Goal: Check status: Check status

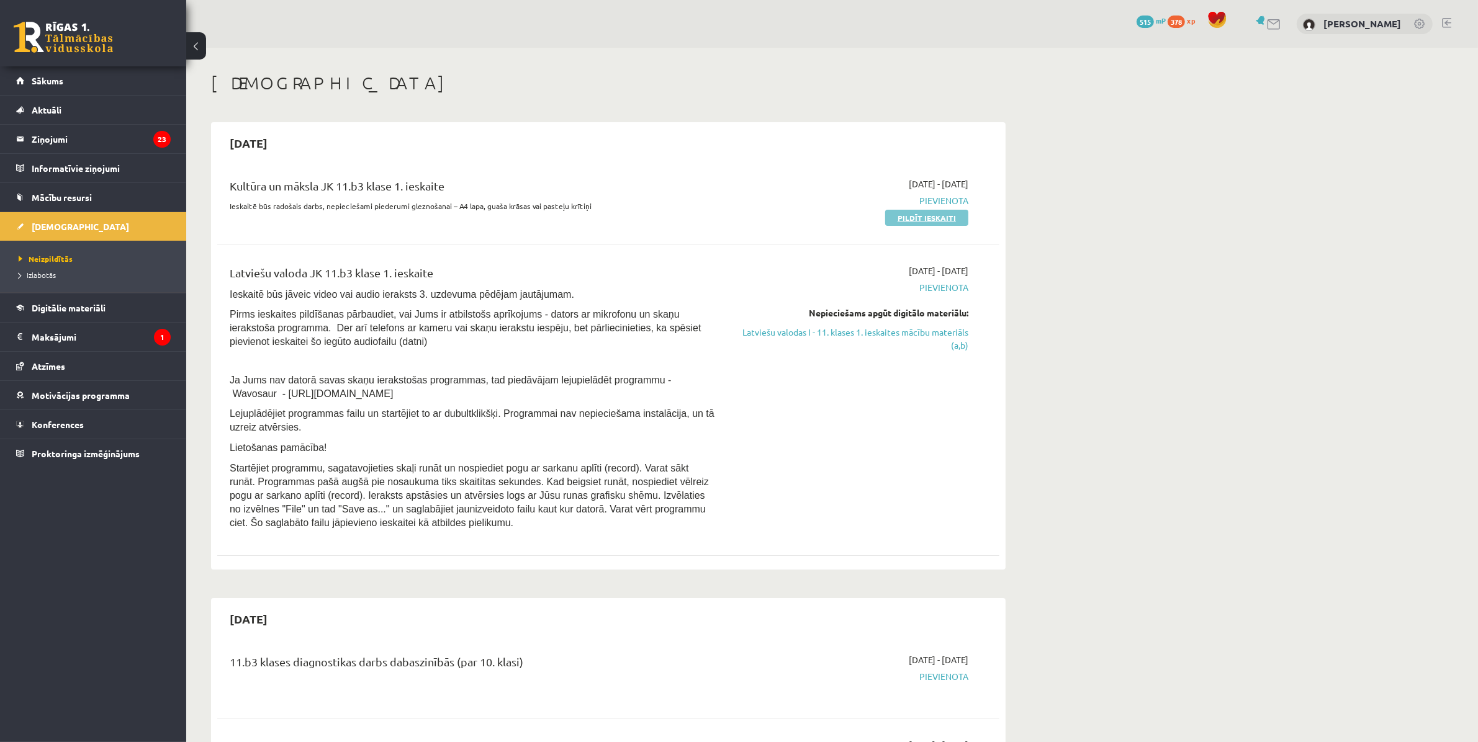
click at [911, 218] on link "Pildīt ieskaiti" at bounding box center [926, 218] width 83 height 16
click at [61, 334] on legend "Maksājumi 1" at bounding box center [101, 337] width 139 height 29
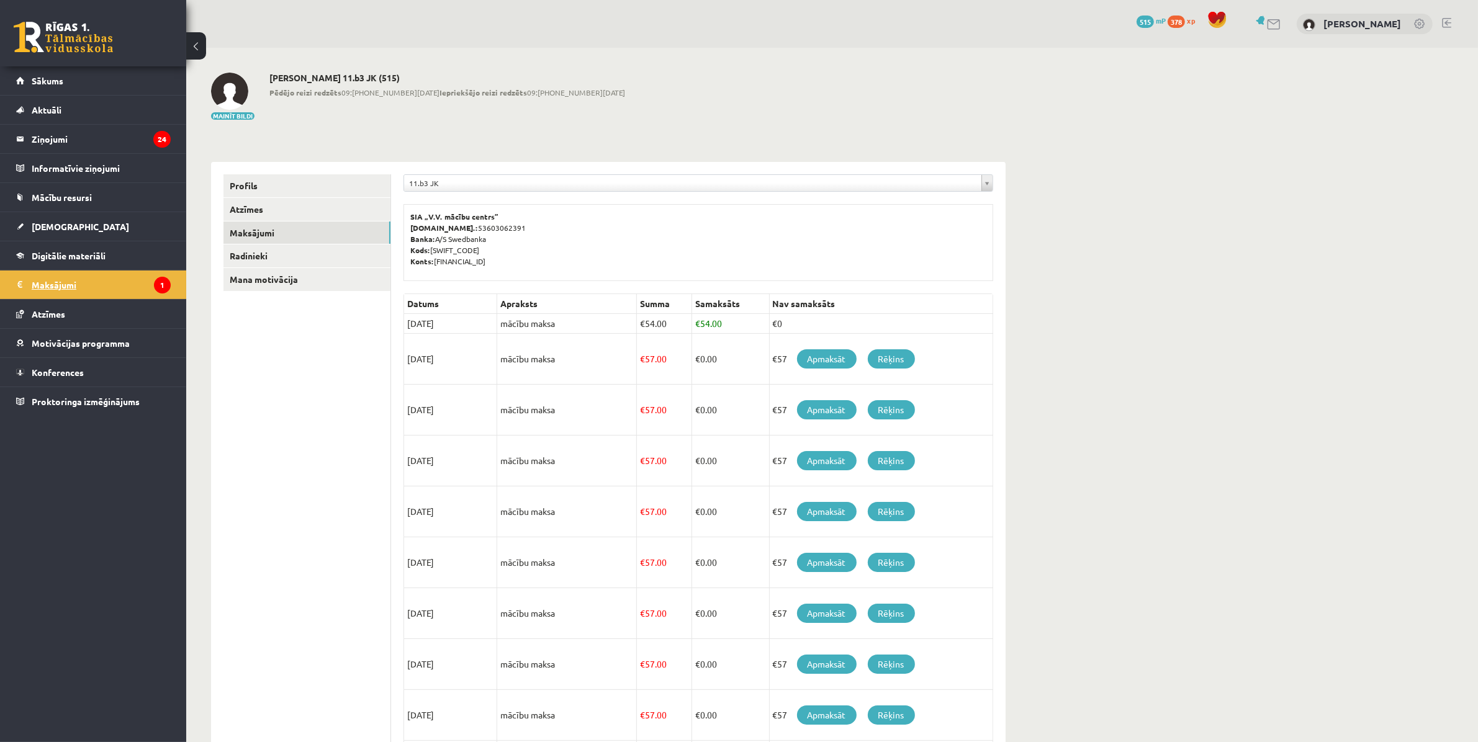
click at [53, 284] on legend "Maksājumi 1" at bounding box center [101, 285] width 139 height 29
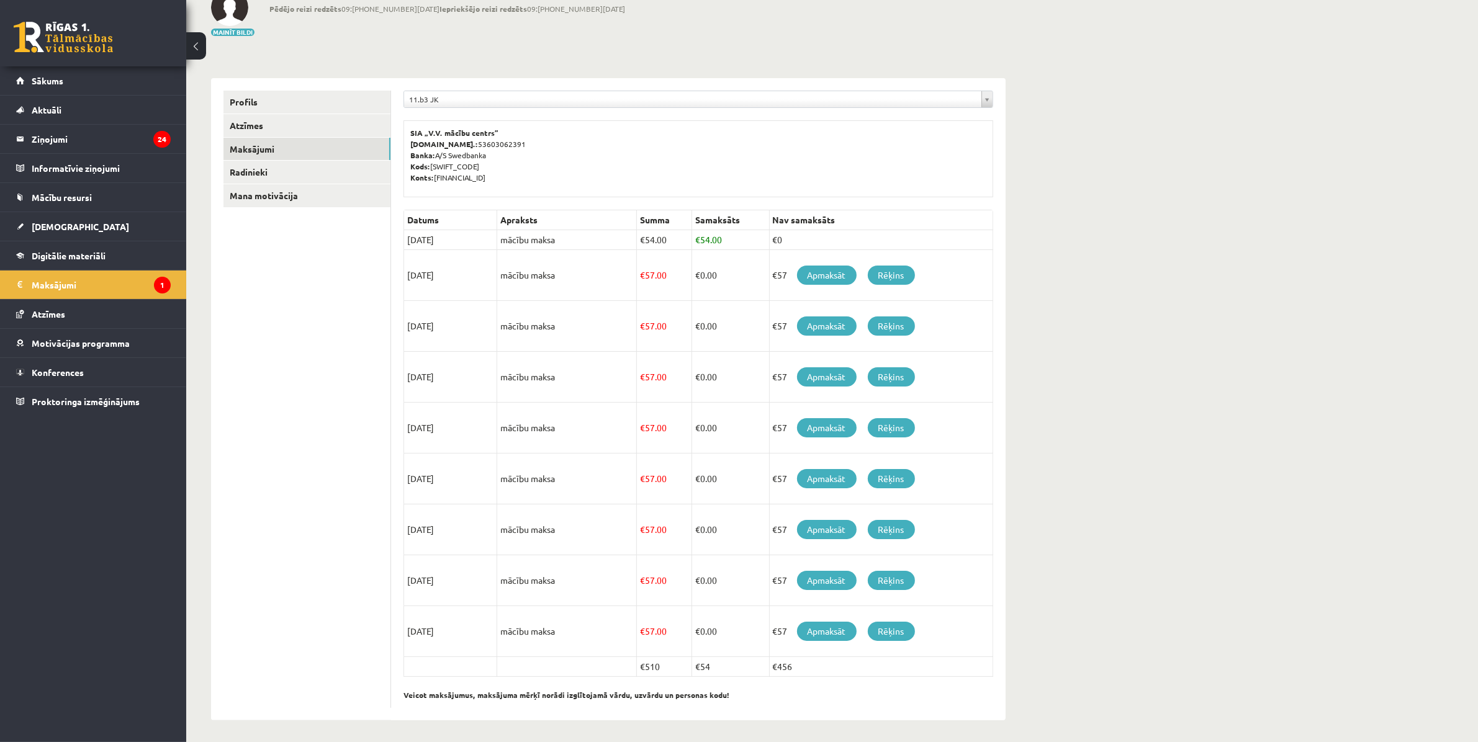
scroll to position [89, 0]
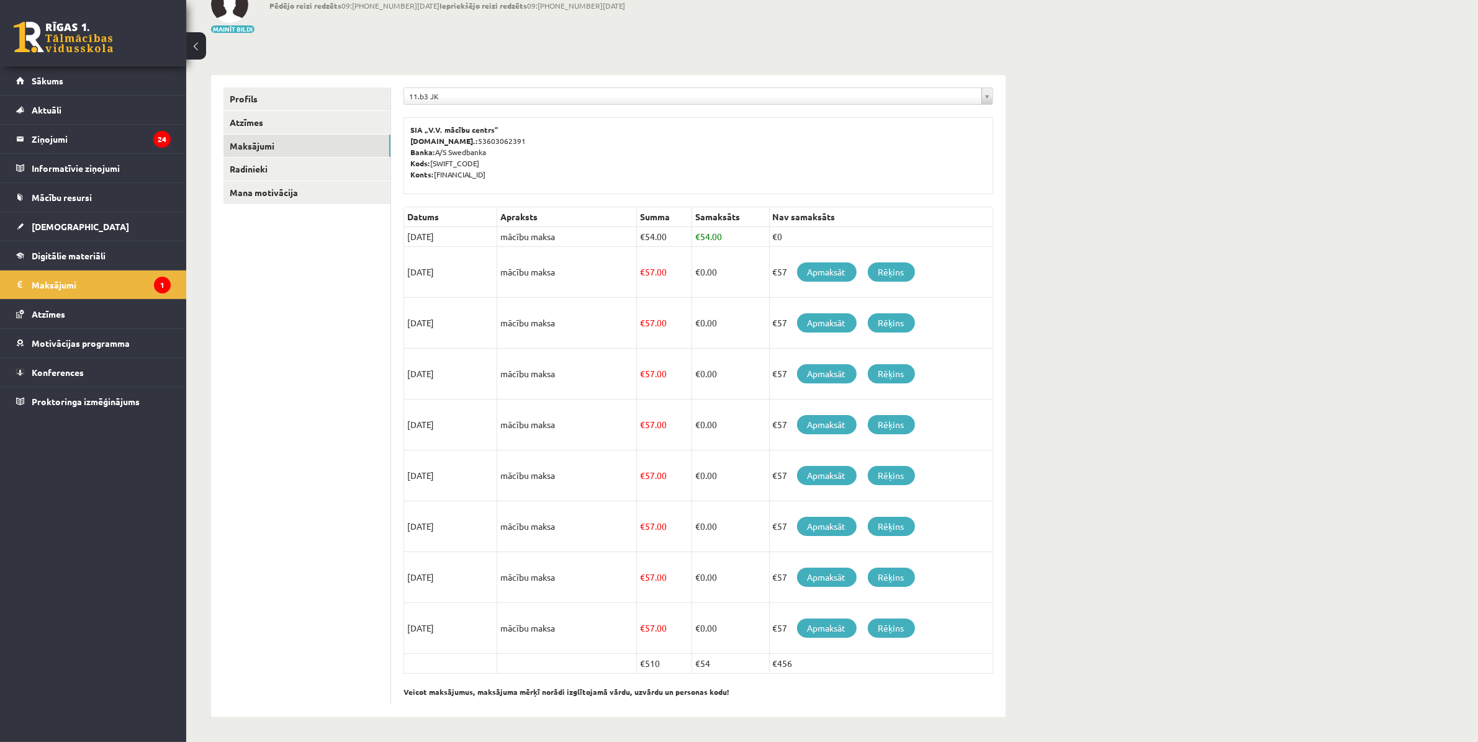
drag, startPoint x: 439, startPoint y: 277, endPoint x: 464, endPoint y: 277, distance: 24.2
click at [464, 277] on td "[DATE]" at bounding box center [450, 272] width 93 height 51
click at [434, 276] on td "[DATE]" at bounding box center [450, 272] width 93 height 51
drag, startPoint x: 423, startPoint y: 269, endPoint x: 480, endPoint y: 269, distance: 57.1
click at [480, 270] on td "[DATE]" at bounding box center [450, 272] width 93 height 51
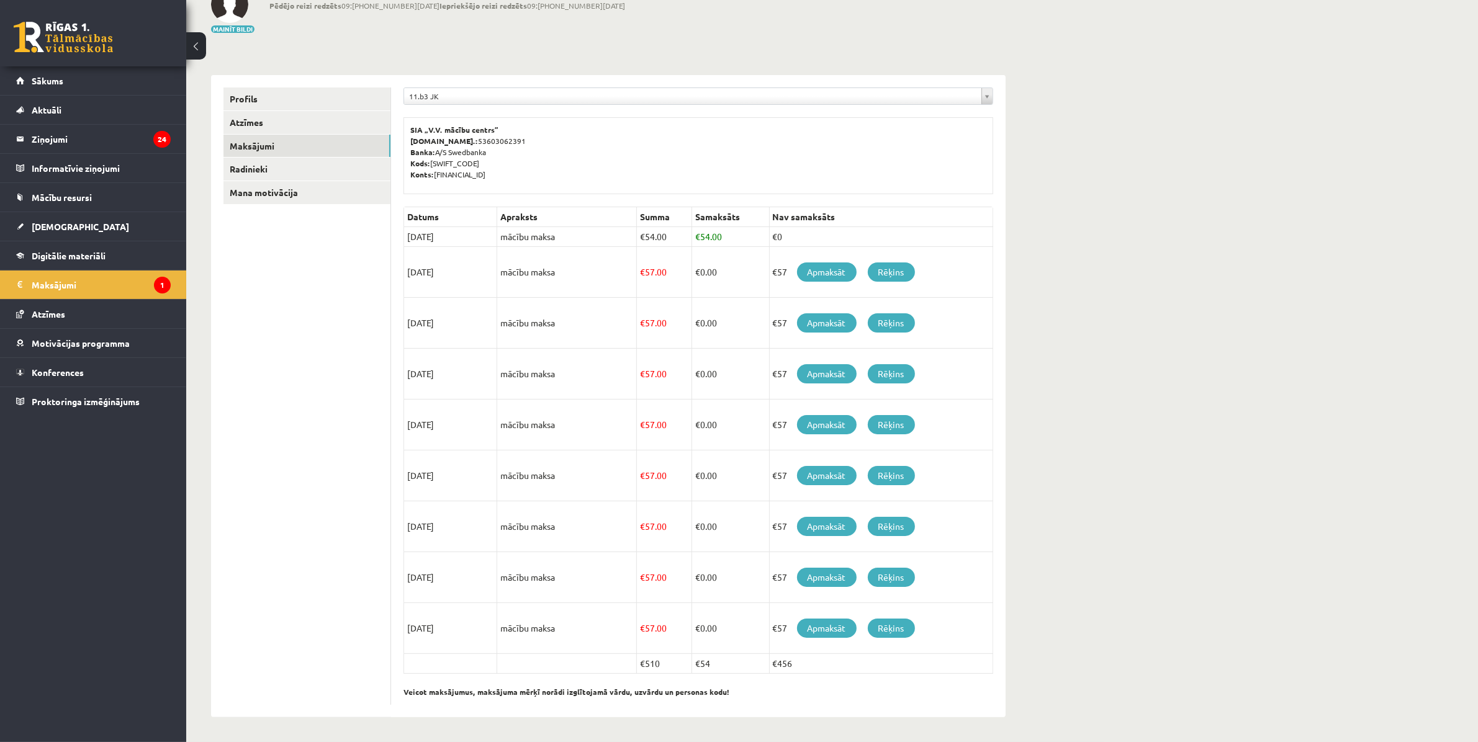
drag, startPoint x: 470, startPoint y: 275, endPoint x: 464, endPoint y: 276, distance: 6.3
click at [470, 276] on td "[DATE]" at bounding box center [450, 272] width 93 height 51
click at [431, 265] on td "[DATE]" at bounding box center [450, 272] width 93 height 51
click at [898, 272] on link "Rēķins" at bounding box center [891, 272] width 47 height 19
click at [439, 233] on td "[DATE]" at bounding box center [450, 237] width 93 height 20
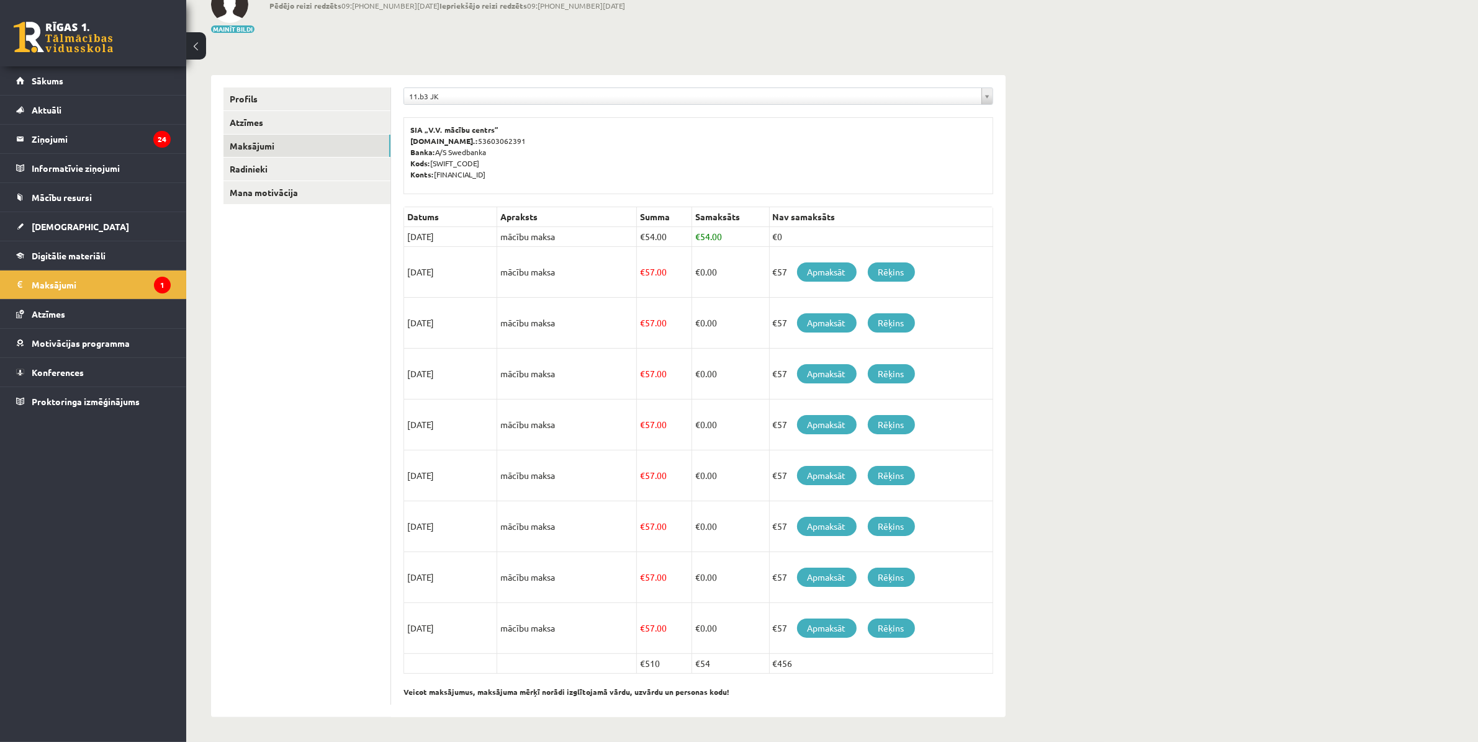
drag, startPoint x: 634, startPoint y: 238, endPoint x: 764, endPoint y: 238, distance: 129.7
click at [760, 239] on tr "[DATE] mācību maksa € 54.00 € 54.00 €0" at bounding box center [698, 237] width 589 height 20
click at [808, 228] on td "€0" at bounding box center [880, 237] width 223 height 20
drag, startPoint x: 693, startPoint y: 233, endPoint x: 739, endPoint y: 238, distance: 45.5
click at [739, 238] on td "€ 54.00" at bounding box center [730, 237] width 78 height 20
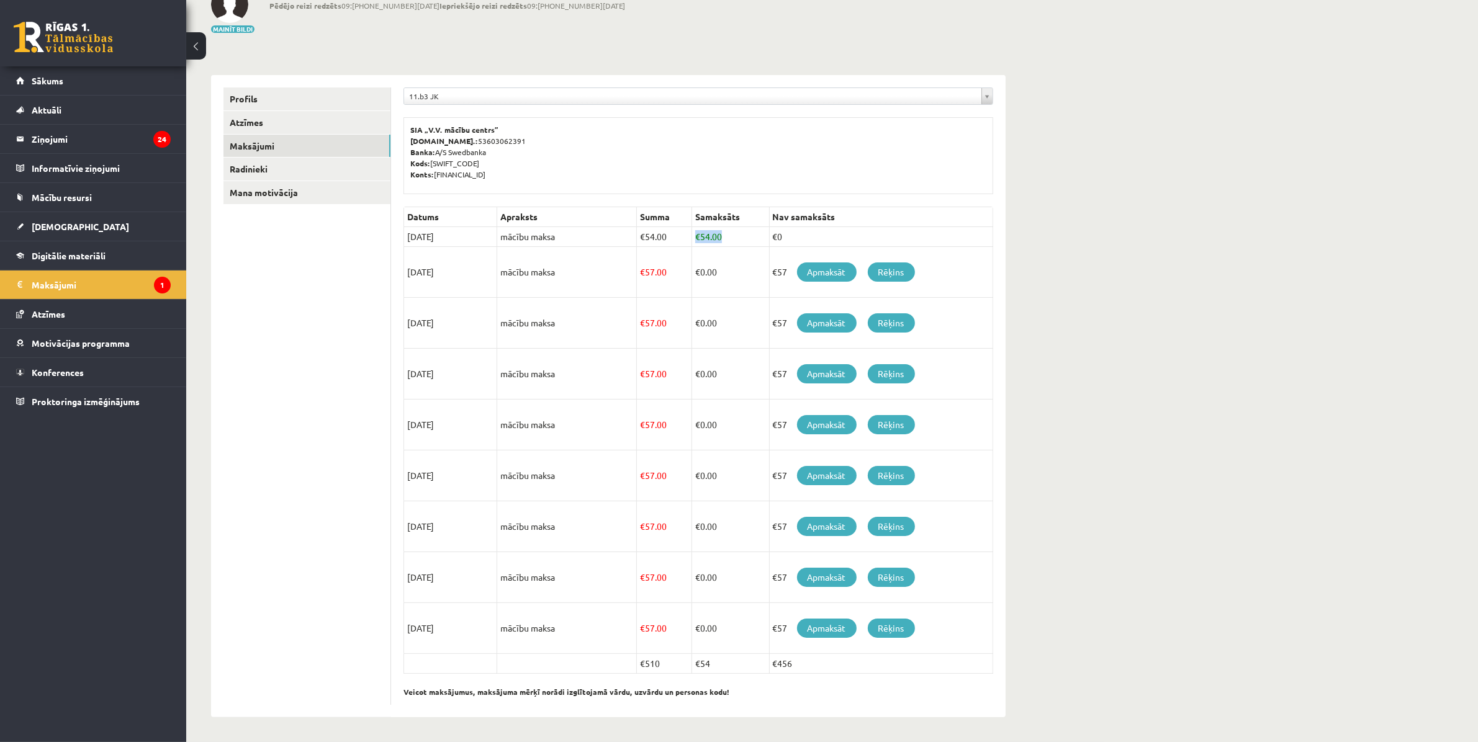
drag, startPoint x: 706, startPoint y: 236, endPoint x: 708, endPoint y: 249, distance: 13.2
click at [706, 236] on td "€ 54.00" at bounding box center [730, 237] width 78 height 20
drag, startPoint x: 516, startPoint y: 271, endPoint x: 675, endPoint y: 284, distance: 159.4
click at [675, 284] on tr "[DATE] mācību maksa € 57.00 € 0.00 €57 Apmaksāt Rēķins" at bounding box center [698, 272] width 589 height 51
